Goal: Task Accomplishment & Management: Manage account settings

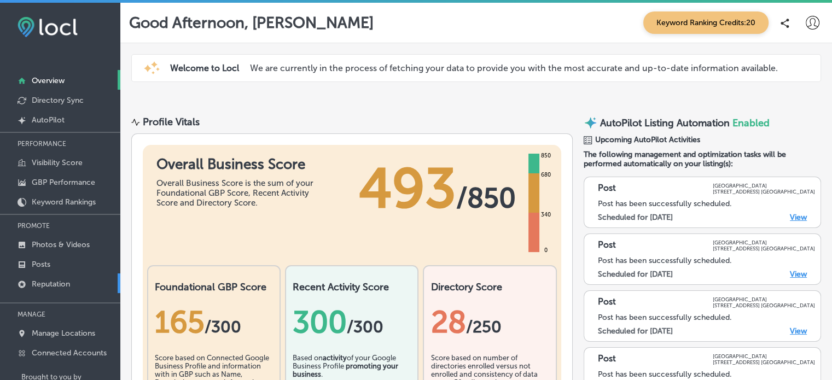
click at [53, 277] on link "Reputation" at bounding box center [60, 284] width 120 height 20
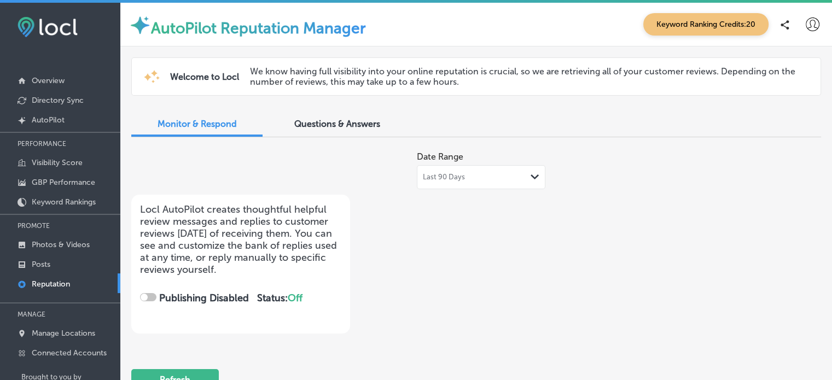
checkbox input "true"
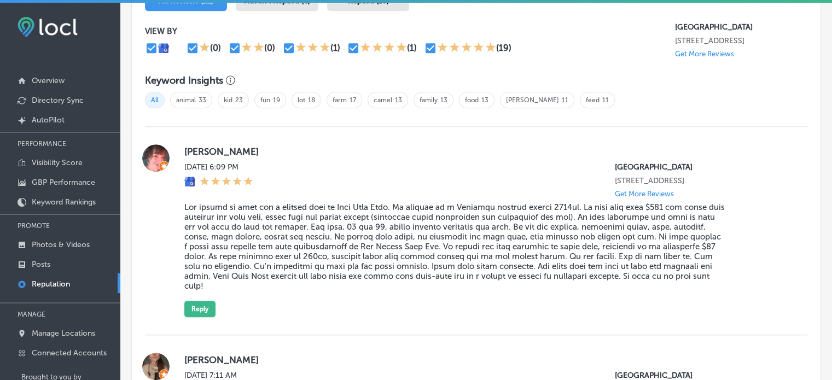
scroll to position [825, 0]
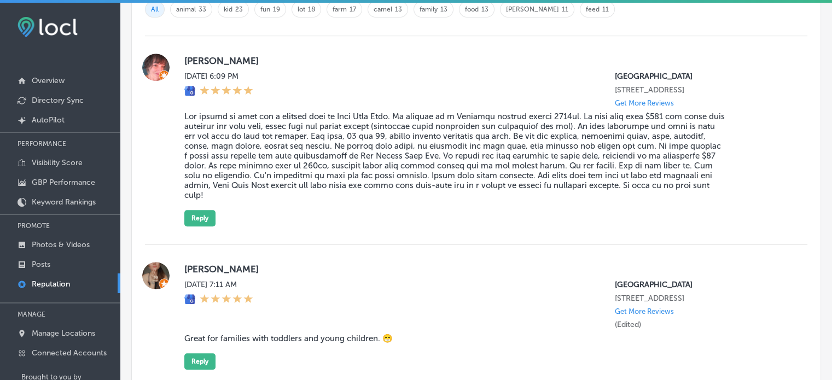
click at [218, 199] on blockquote at bounding box center [454, 156] width 541 height 89
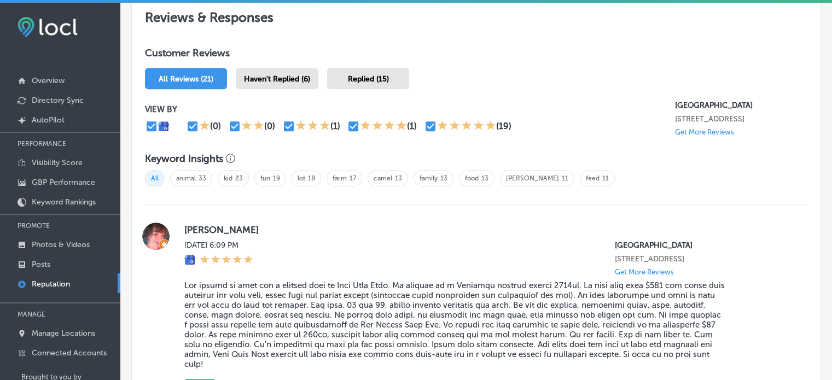
scroll to position [650, 0]
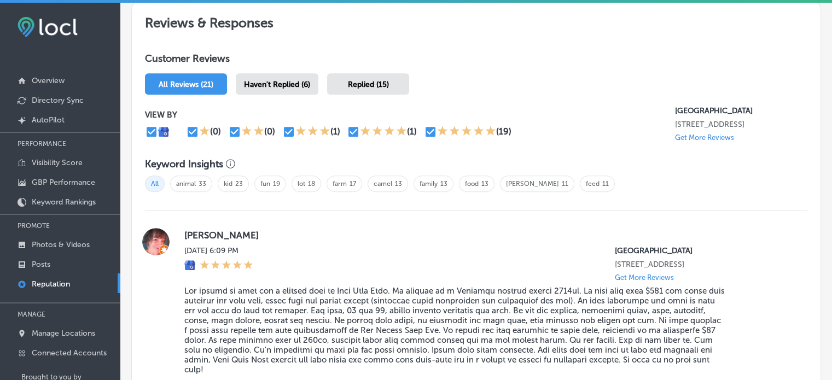
click at [276, 84] on span "Haven't Replied (6)" at bounding box center [277, 84] width 66 height 9
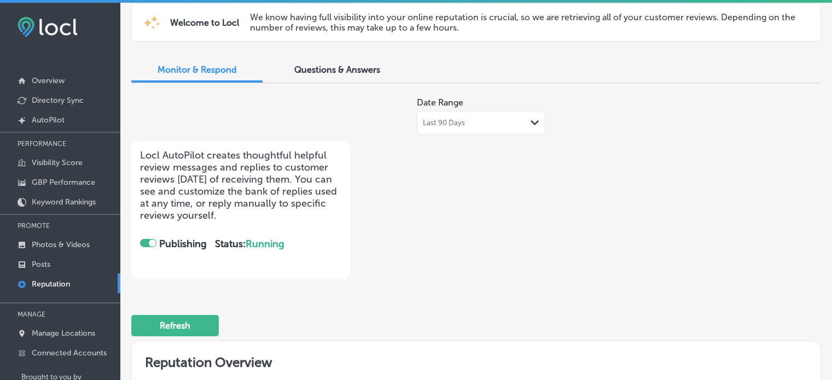
scroll to position [32, 0]
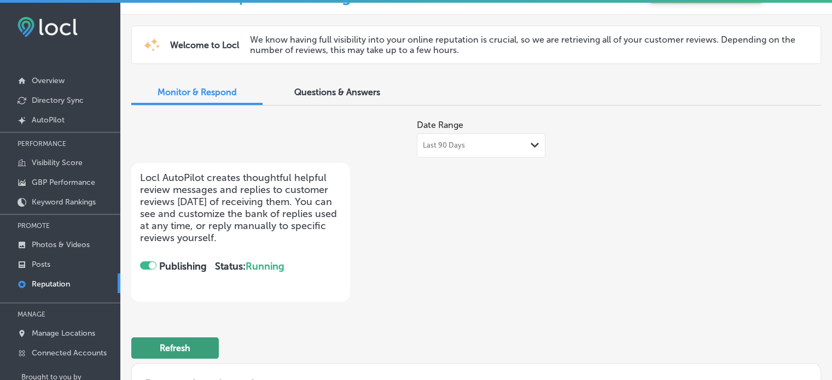
click at [177, 341] on button "Refresh" at bounding box center [175, 348] width 88 height 21
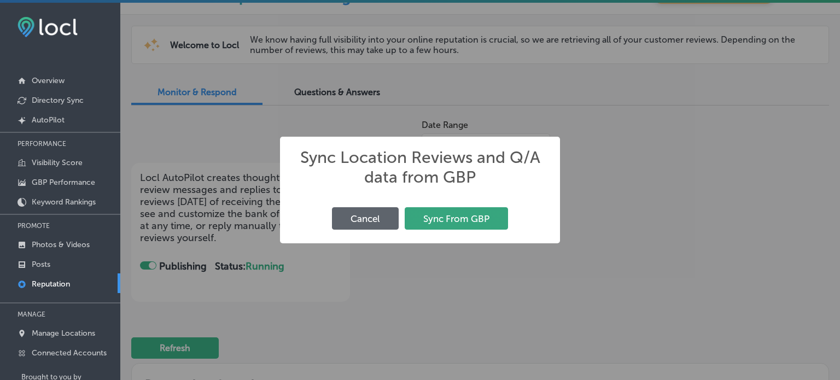
click at [470, 215] on button "Sync From GBP" at bounding box center [456, 218] width 103 height 22
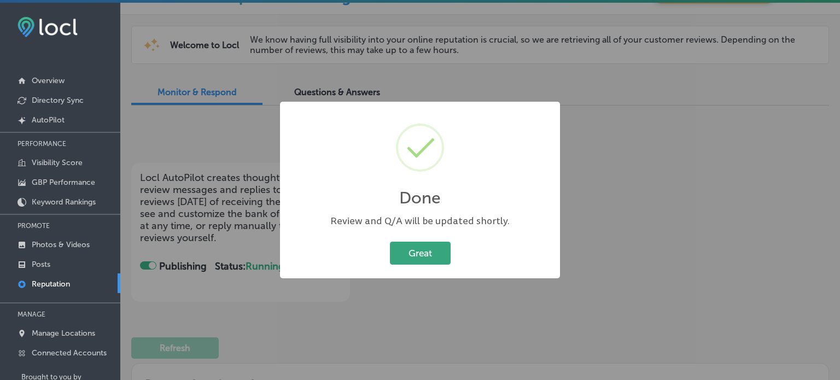
click at [428, 253] on button "Great" at bounding box center [420, 253] width 61 height 22
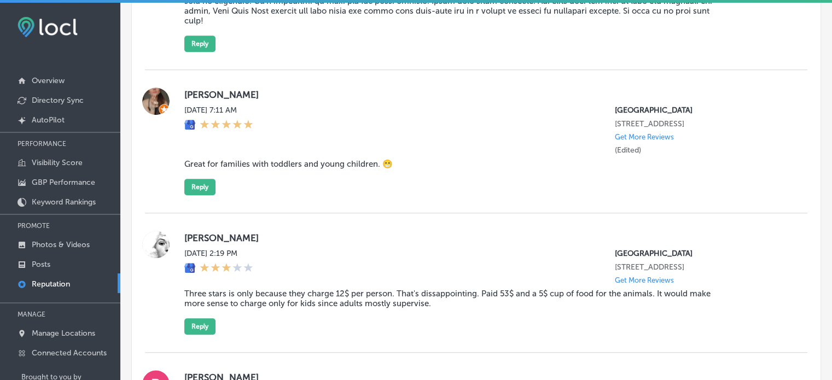
scroll to position [1001, 0]
